Goal: Task Accomplishment & Management: Use online tool/utility

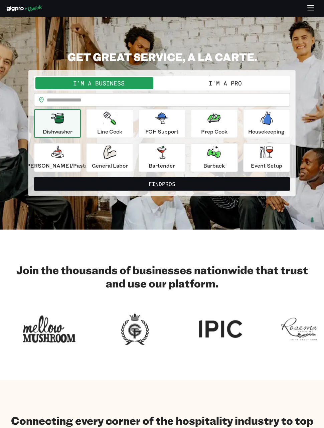
click at [243, 85] on button "I'm a Pro" at bounding box center [225, 83] width 127 height 12
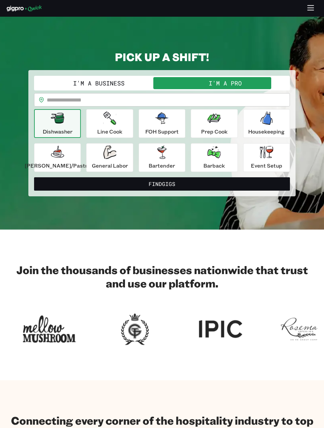
click at [260, 149] on icon "button" at bounding box center [266, 152] width 13 height 12
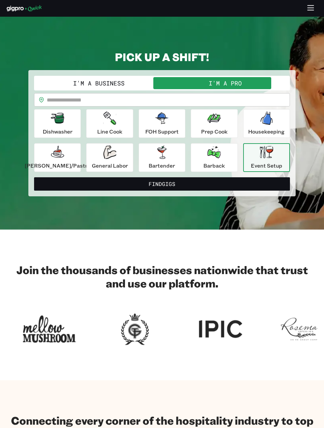
click at [223, 190] on button "Find Gigs" at bounding box center [162, 183] width 256 height 13
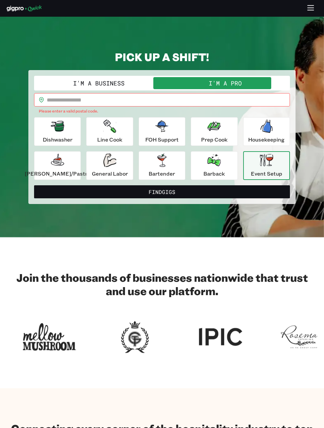
click at [207, 95] on input "text" at bounding box center [168, 99] width 243 height 13
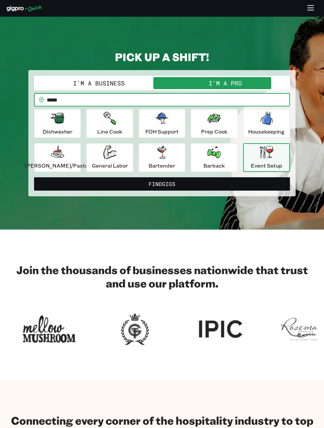
type input "*****"
click at [217, 188] on button "Find Gigs" at bounding box center [162, 183] width 256 height 13
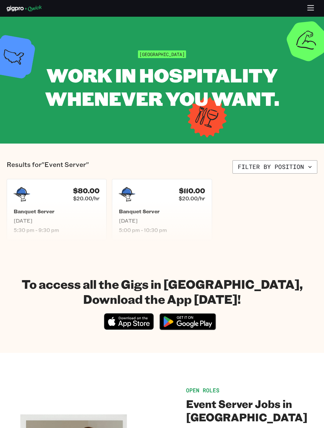
click at [83, 228] on span "5:30 pm - 9:30 pm" at bounding box center [57, 230] width 86 height 7
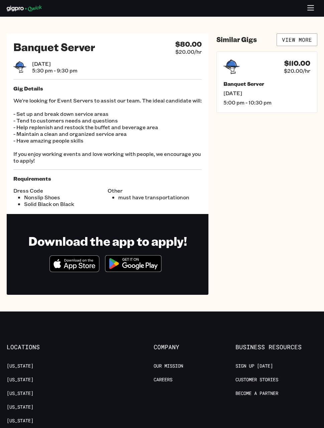
click at [305, 42] on link "View More" at bounding box center [297, 39] width 41 height 13
click at [177, 63] on div "[DATE] 5:30 pm - 9:30 pm" at bounding box center [107, 66] width 189 height 13
click at [309, 37] on link "View More" at bounding box center [297, 39] width 41 height 13
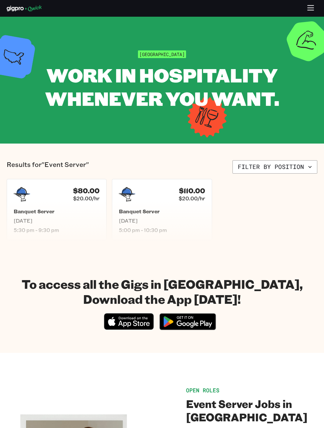
click at [184, 221] on span "[DATE]" at bounding box center [162, 221] width 86 height 7
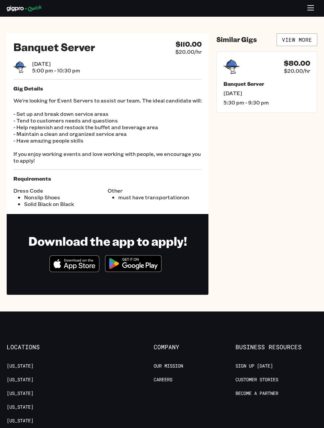
click at [70, 261] on icon "Download on the App Store" at bounding box center [79, 260] width 29 height 3
